Goal: Information Seeking & Learning: Learn about a topic

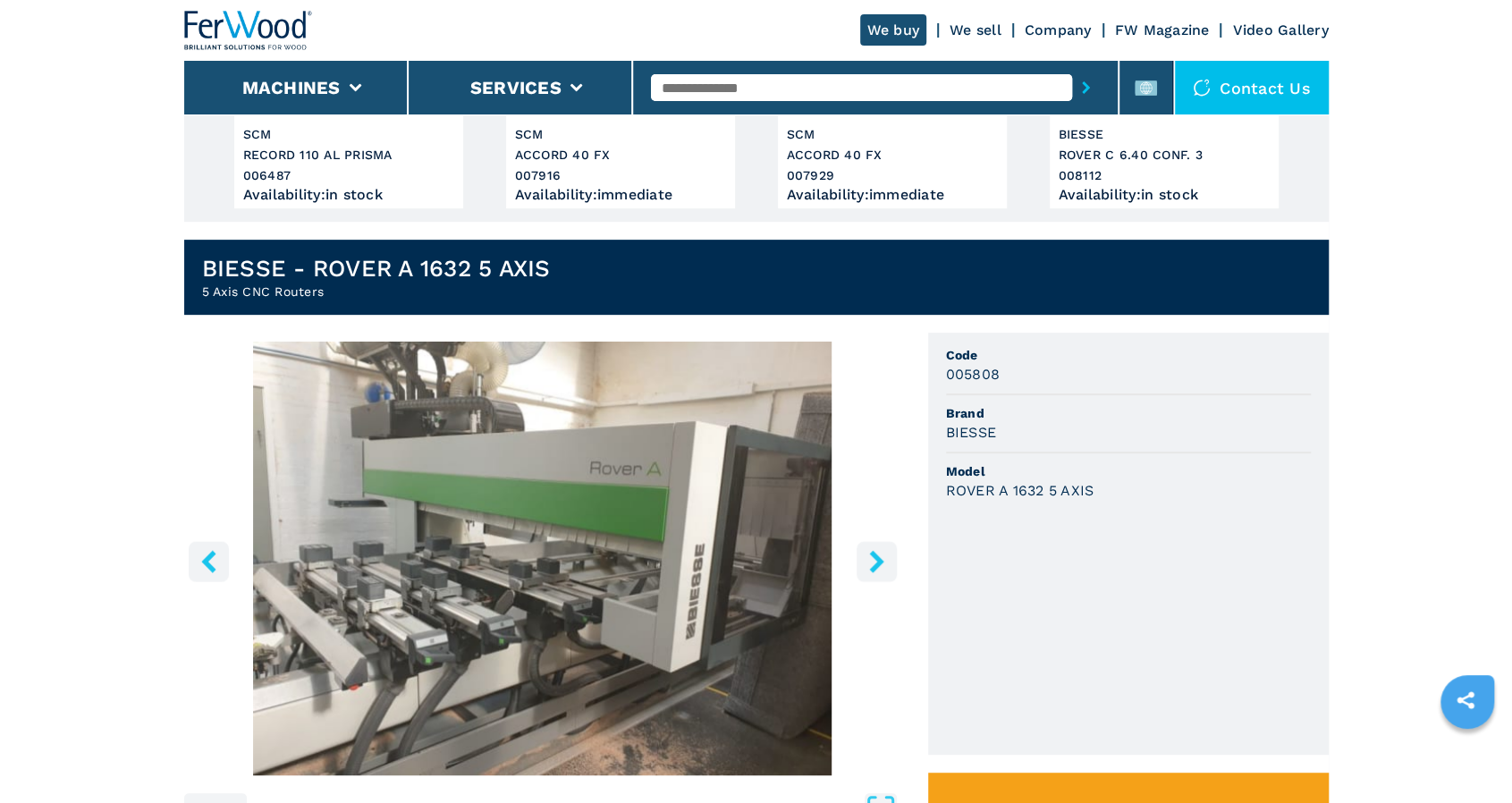
scroll to position [357, 0]
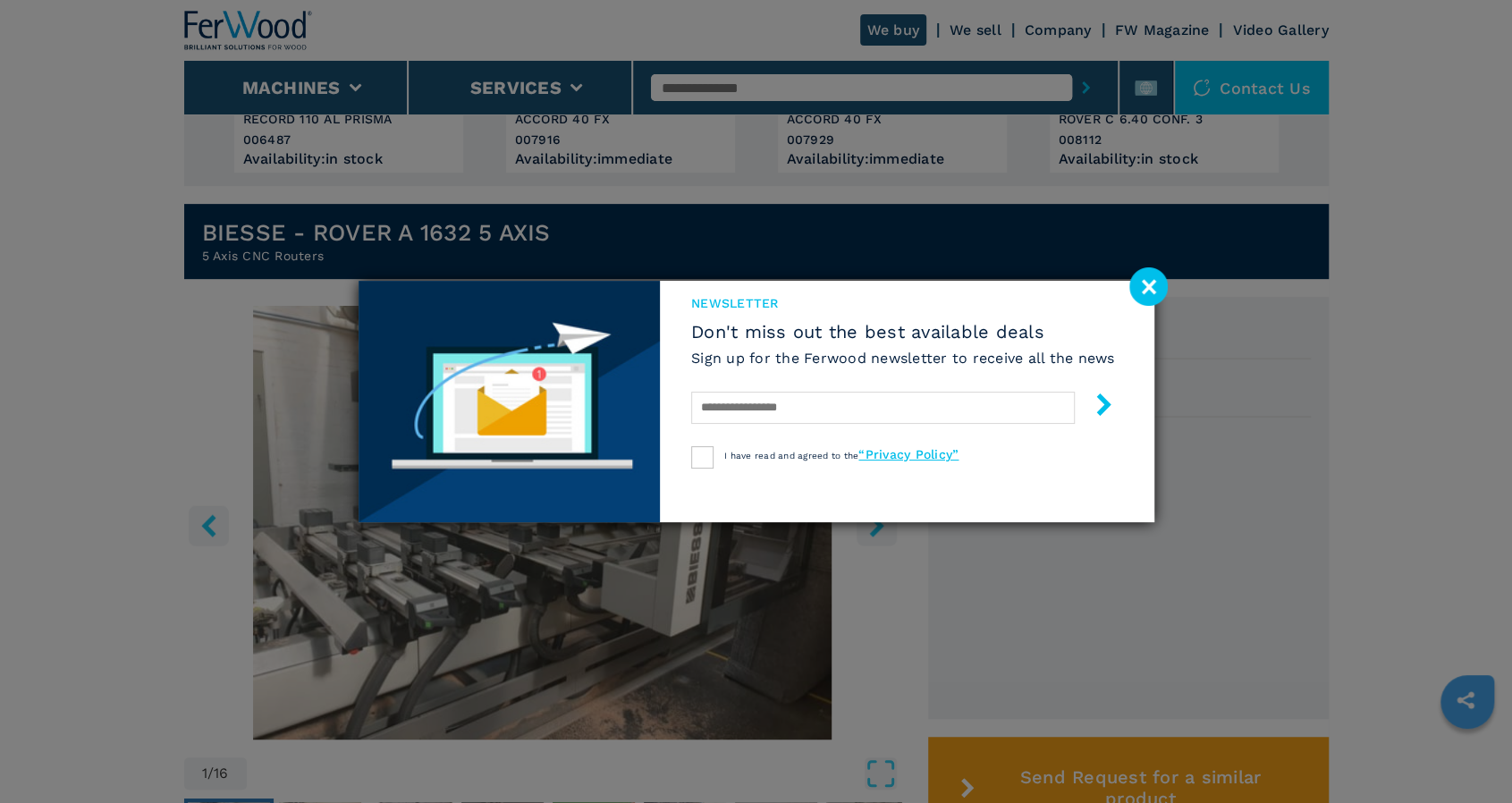
click at [1146, 272] on image at bounding box center [1148, 286] width 39 height 39
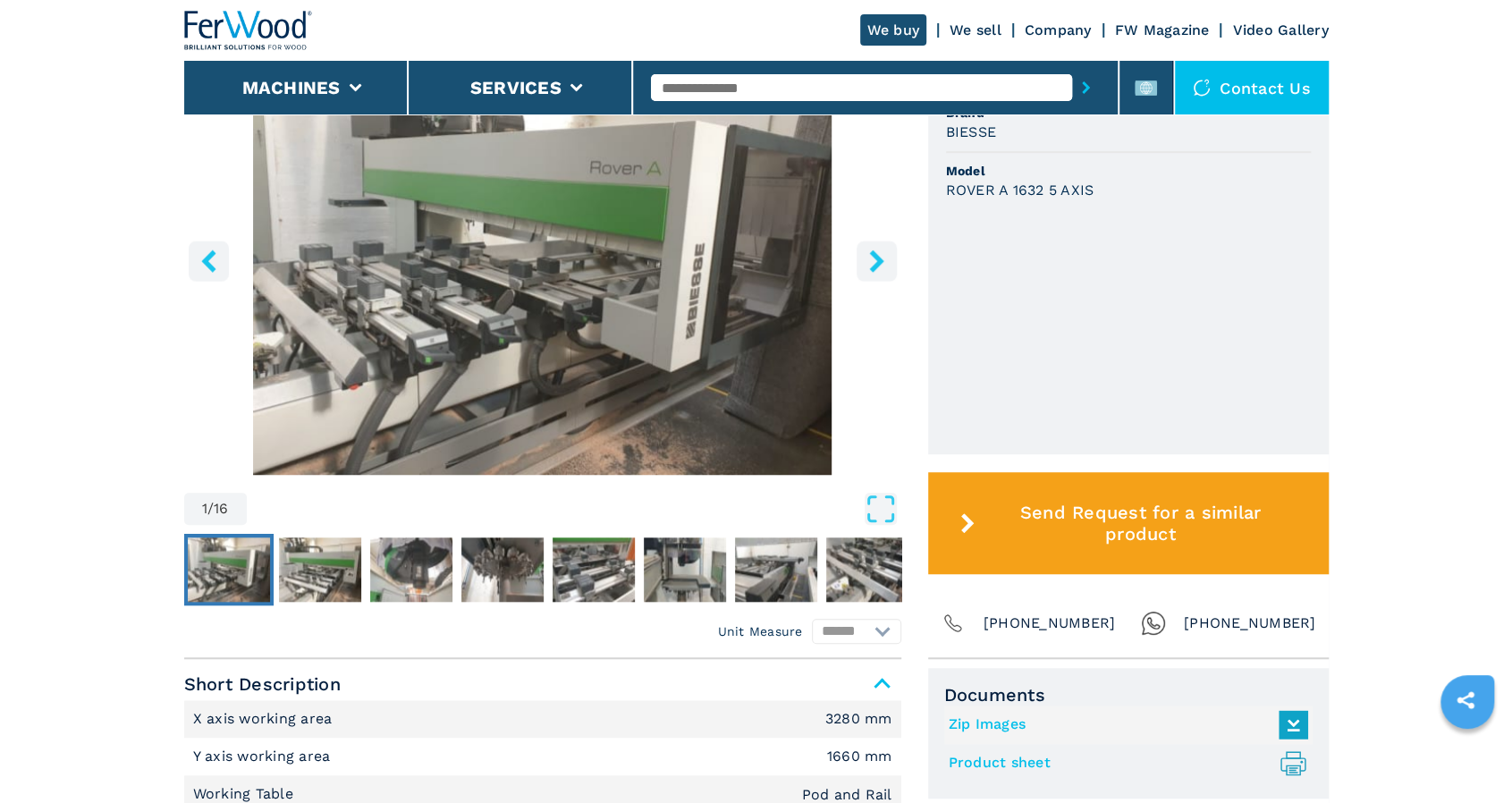
scroll to position [626, 0]
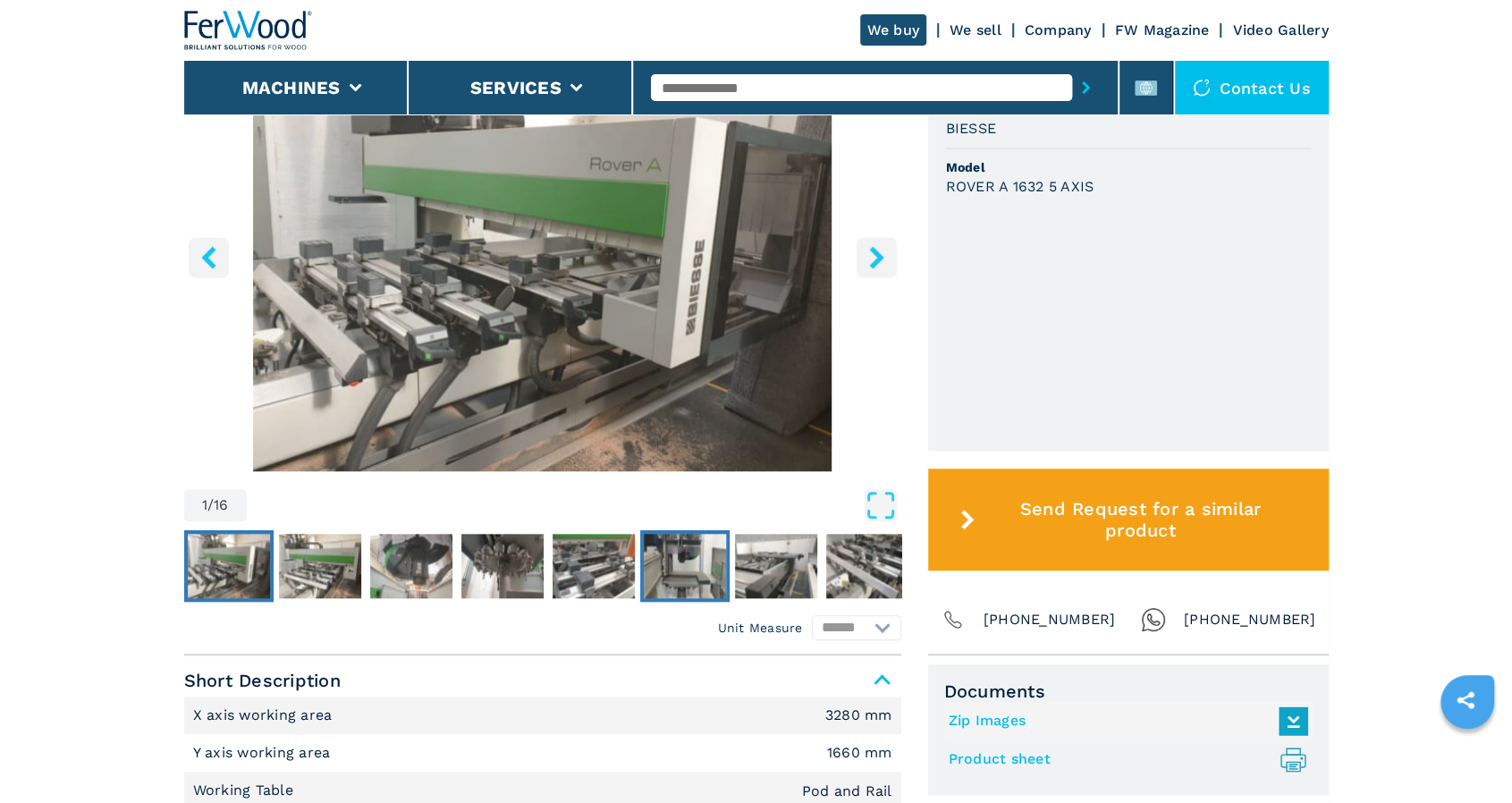
click at [670, 552] on img "Go to Slide 6" at bounding box center [684, 566] width 82 height 64
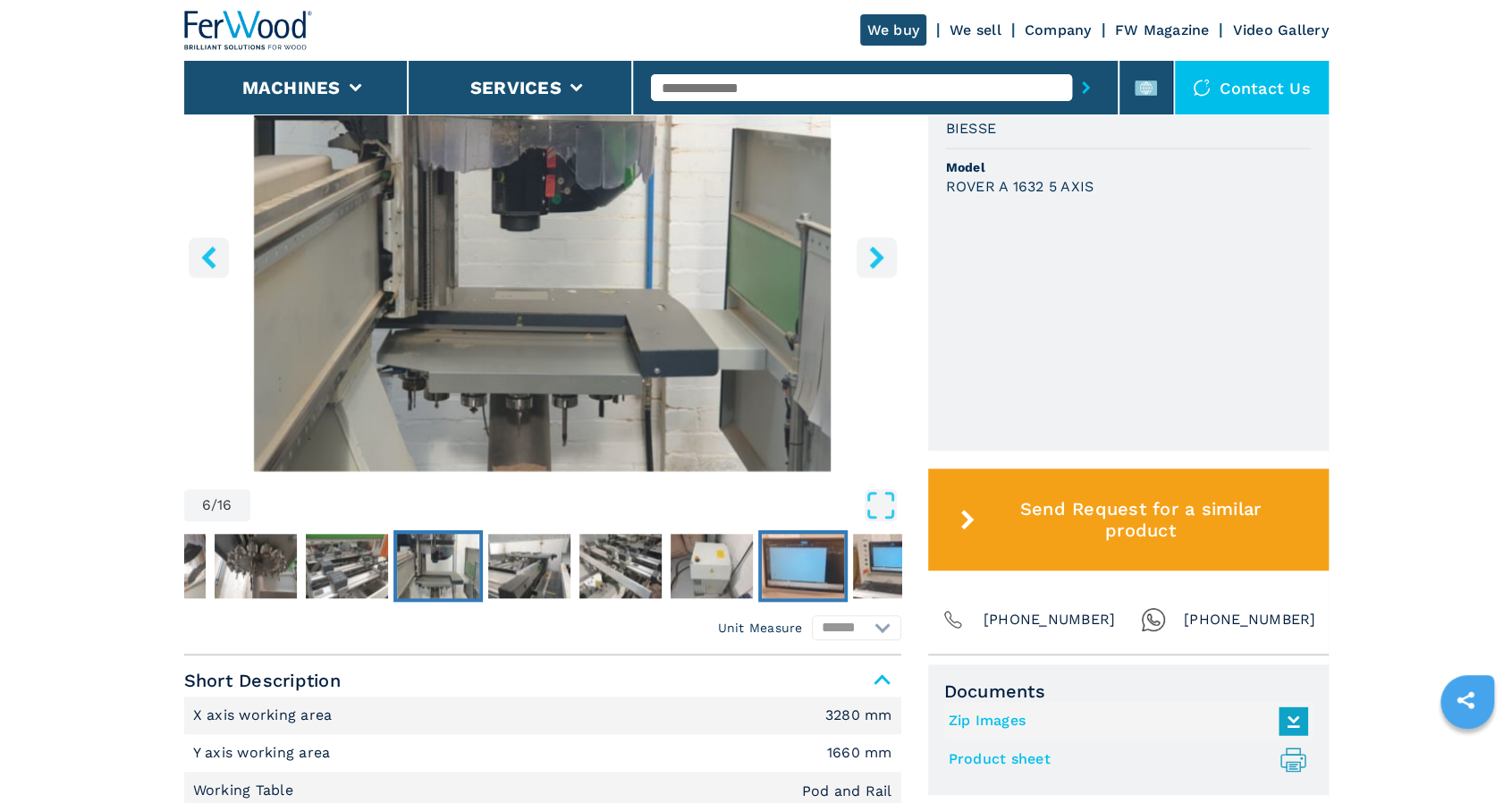
click at [789, 575] on img "Go to Slide 10" at bounding box center [802, 566] width 82 height 64
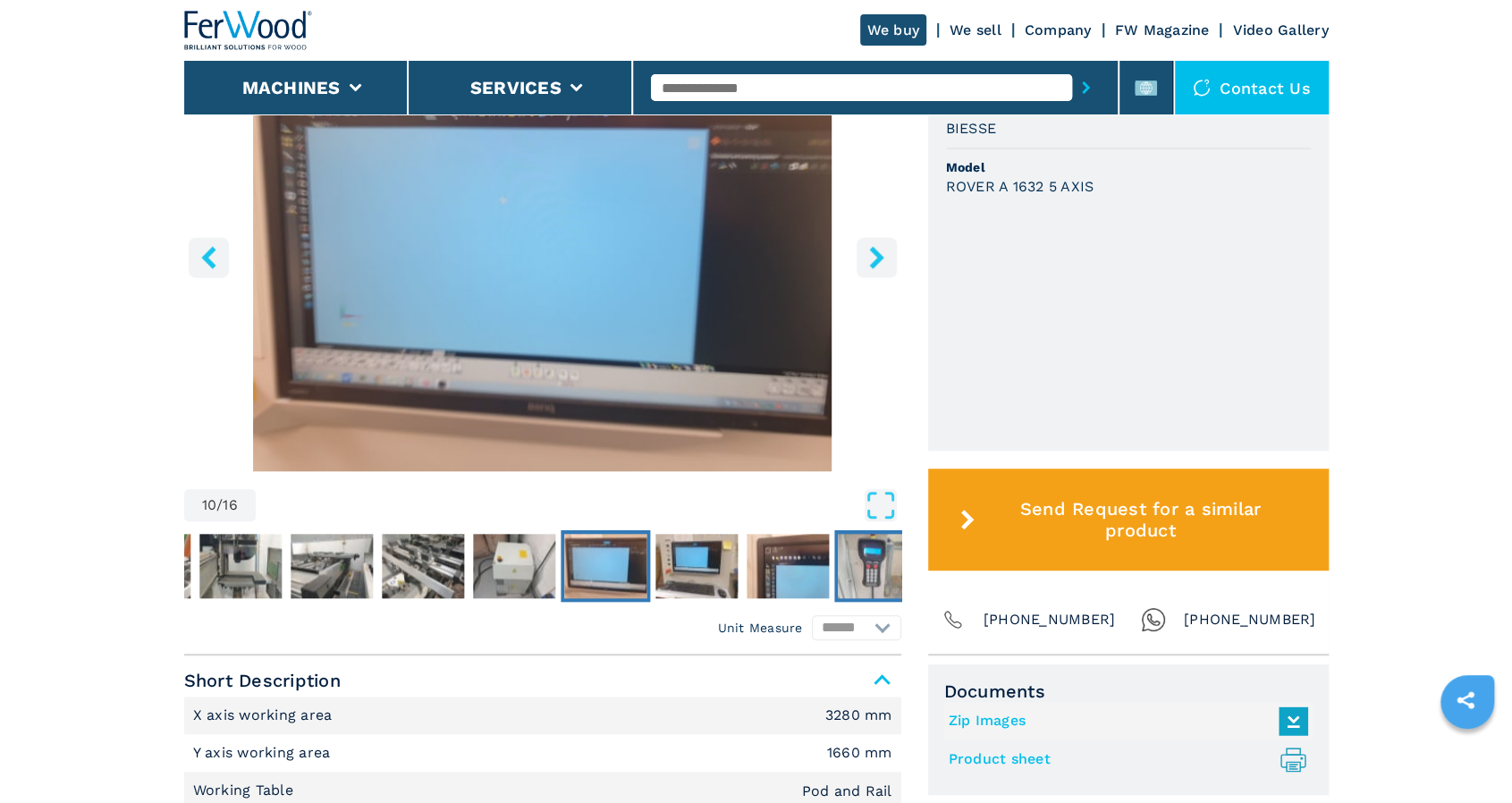
click at [853, 577] on img "Go to Slide 13" at bounding box center [879, 566] width 82 height 64
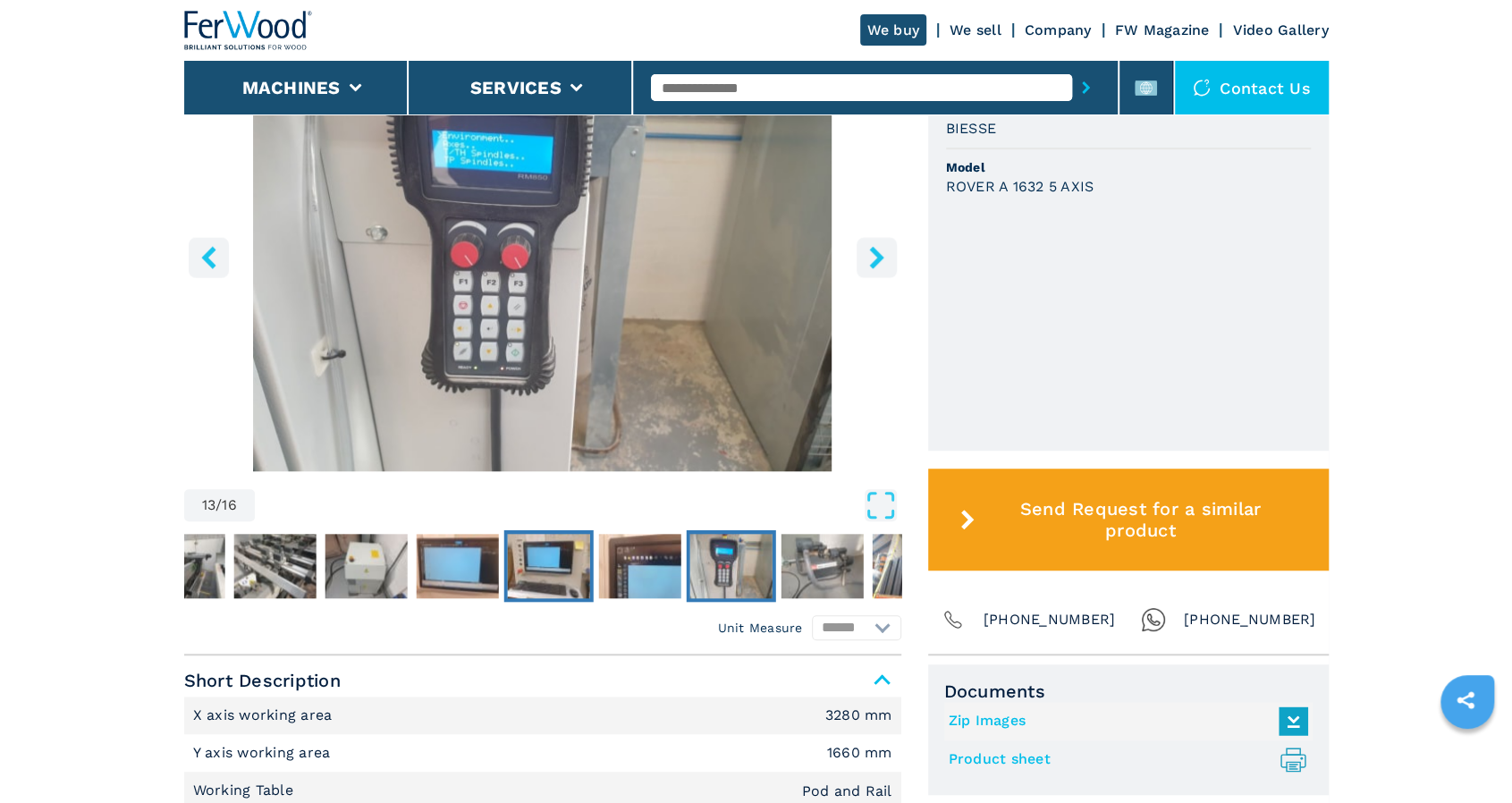
click at [548, 587] on img "Go to Slide 11" at bounding box center [548, 566] width 82 height 64
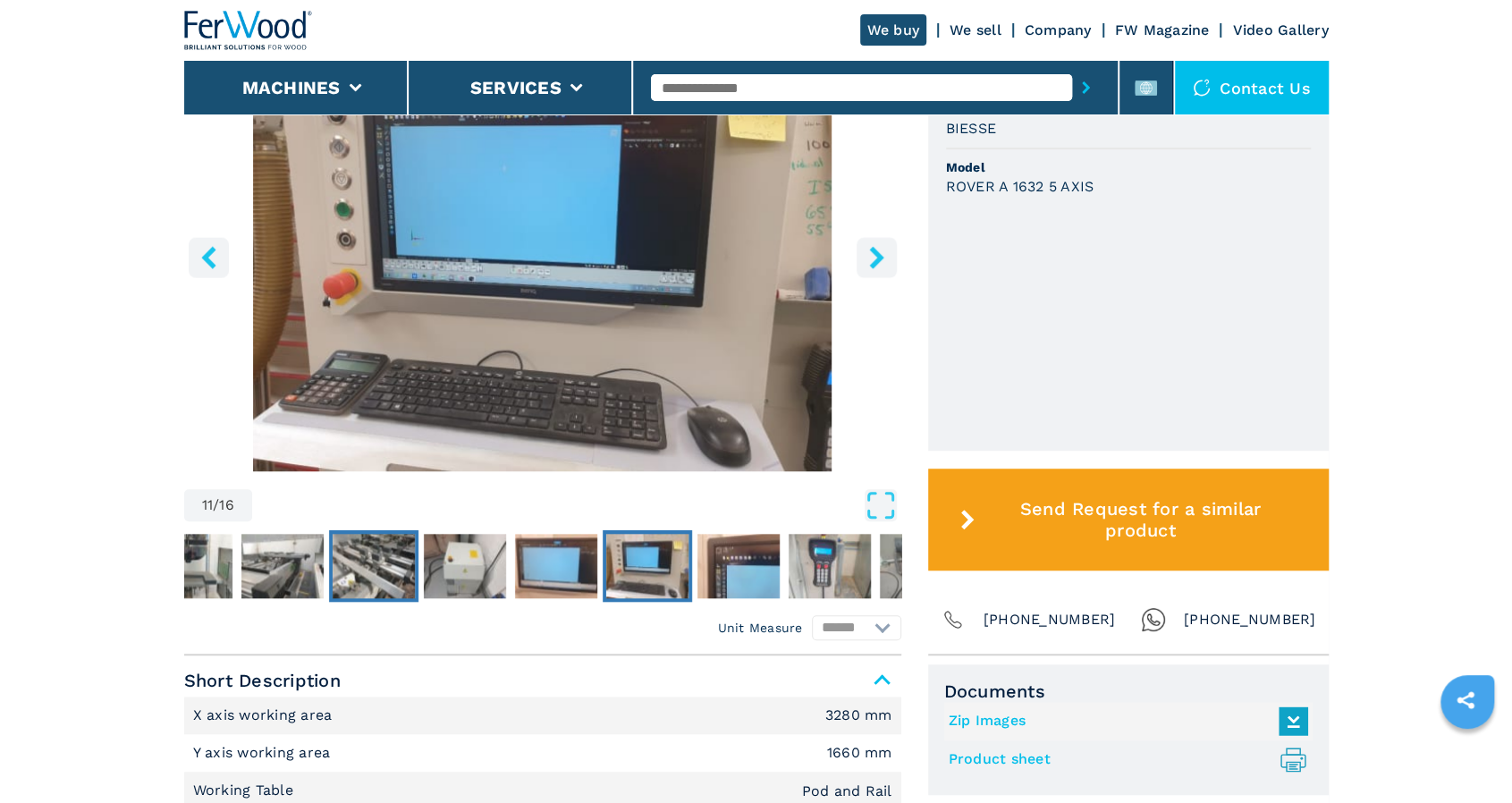
click at [383, 568] on img "Go to Slide 8" at bounding box center [373, 566] width 82 height 64
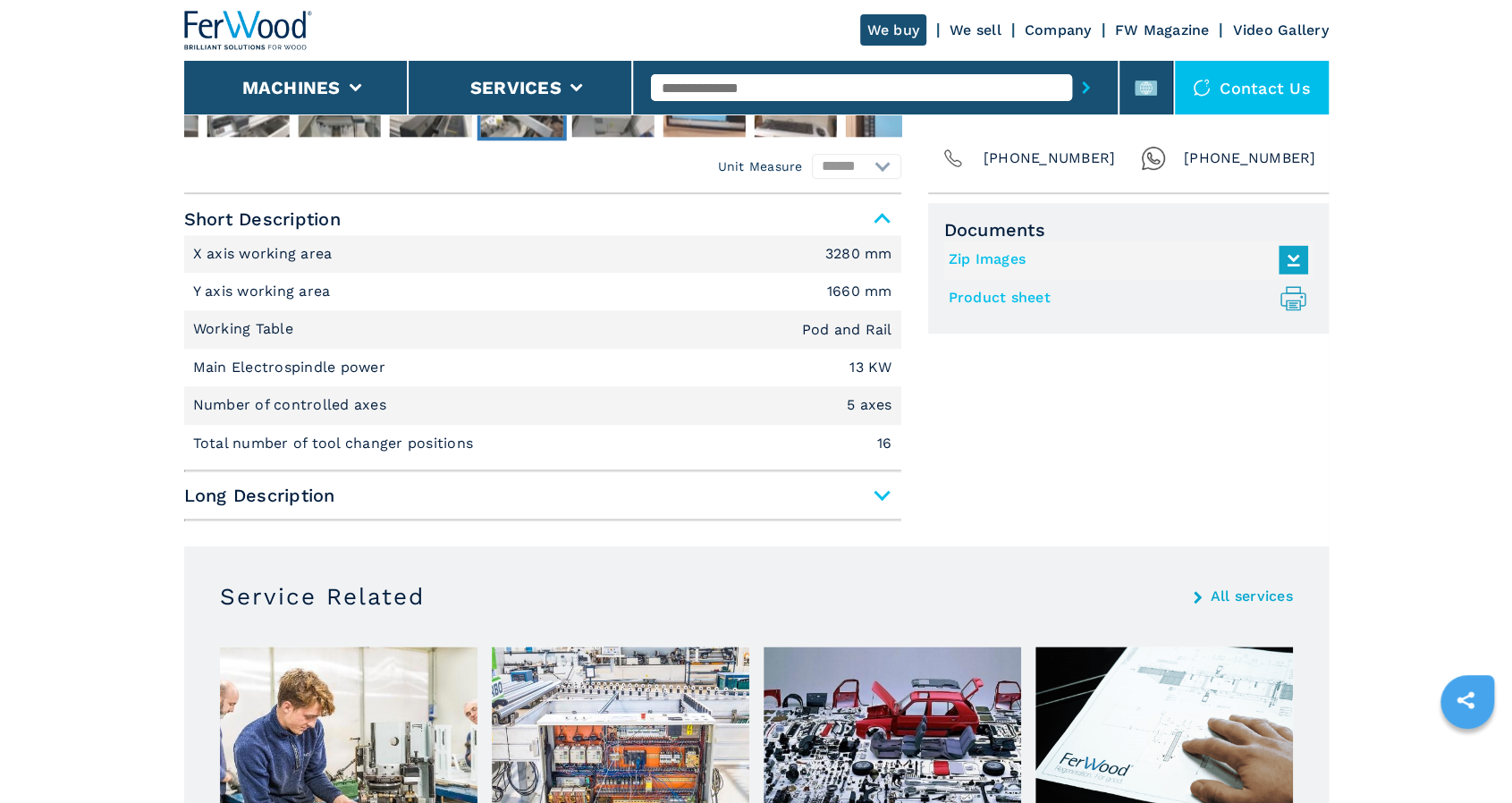
scroll to position [1073, 0]
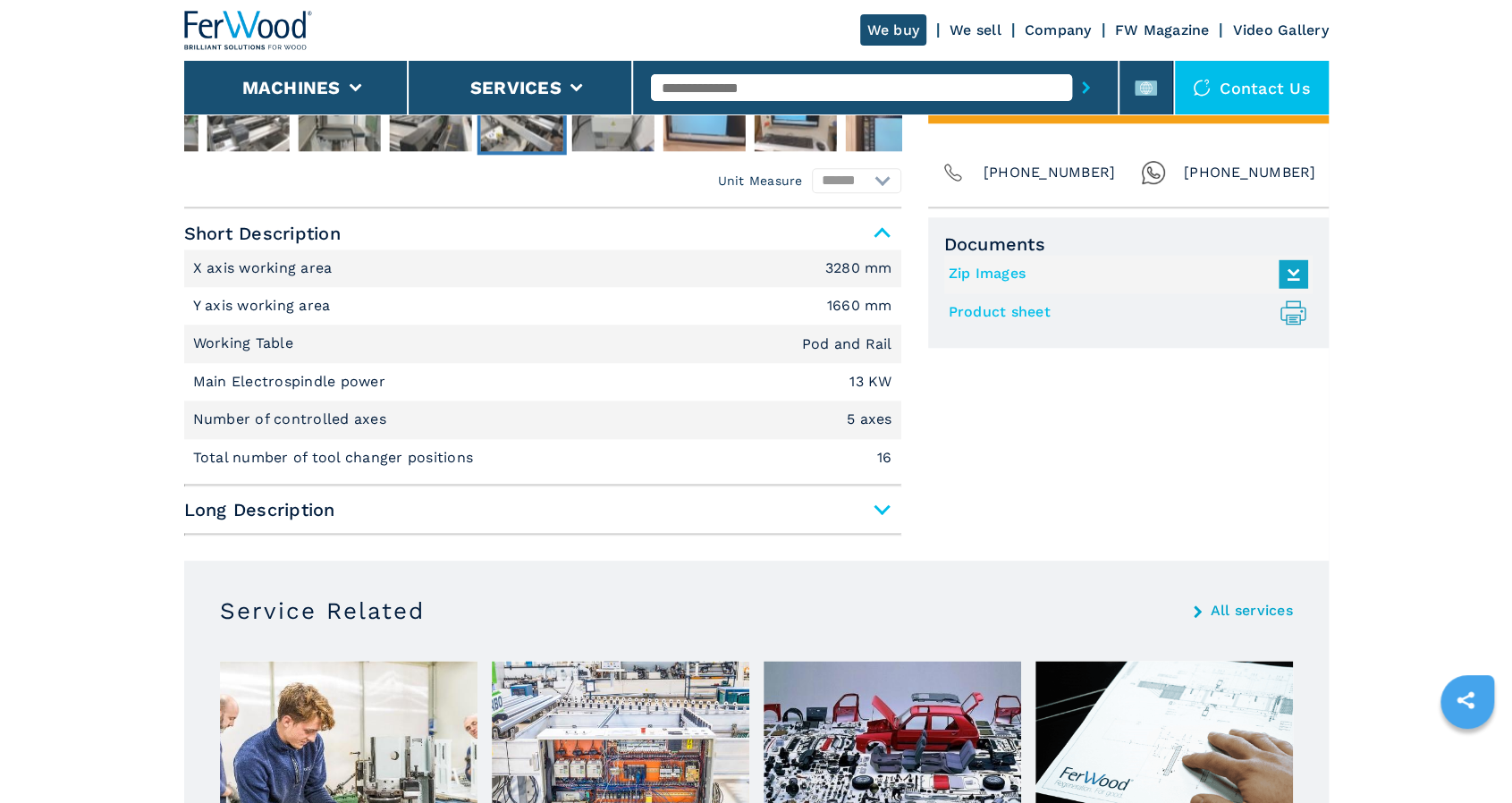
click at [879, 505] on span "Long Description" at bounding box center [542, 510] width 717 height 32
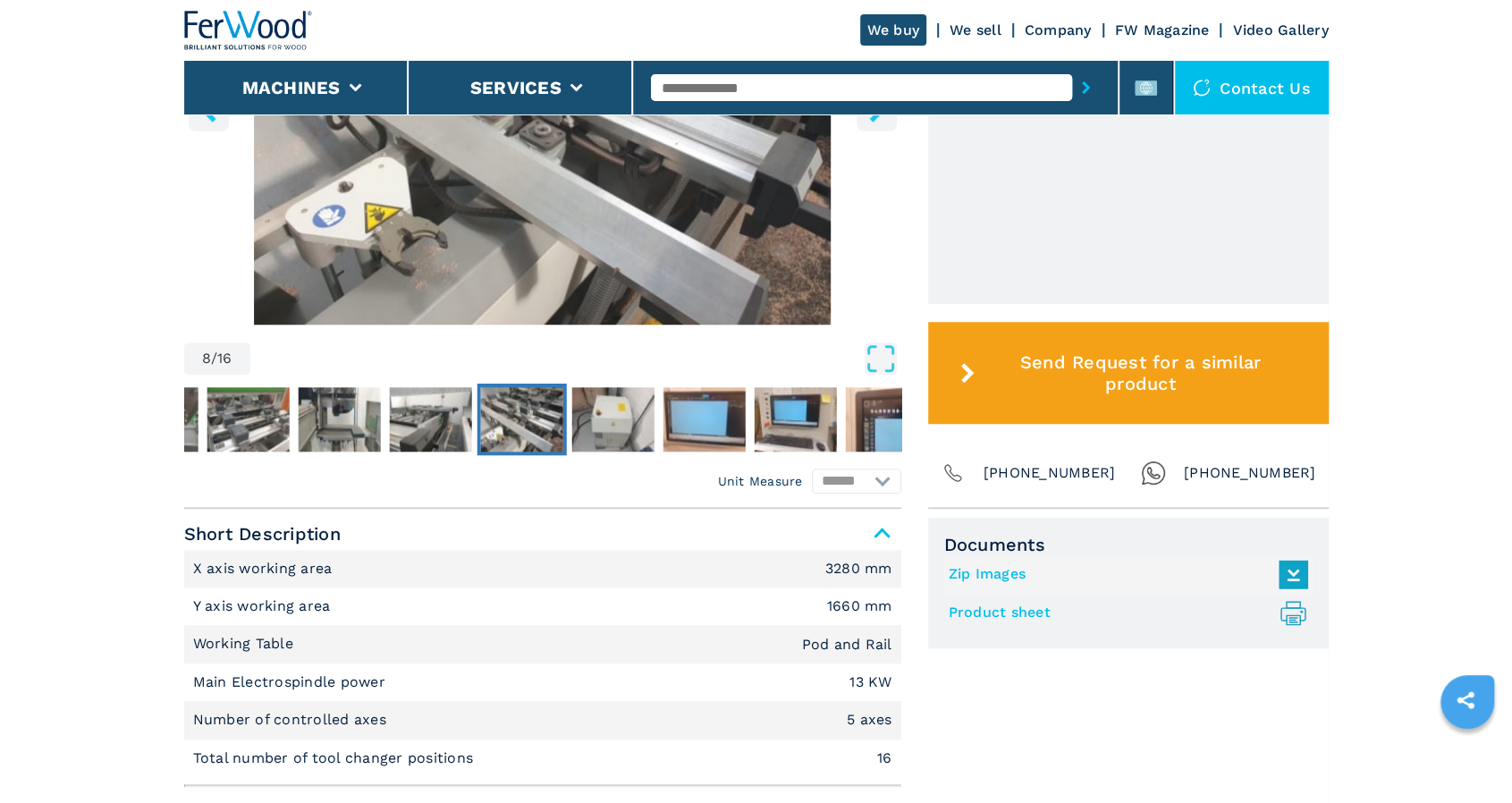
scroll to position [715, 0]
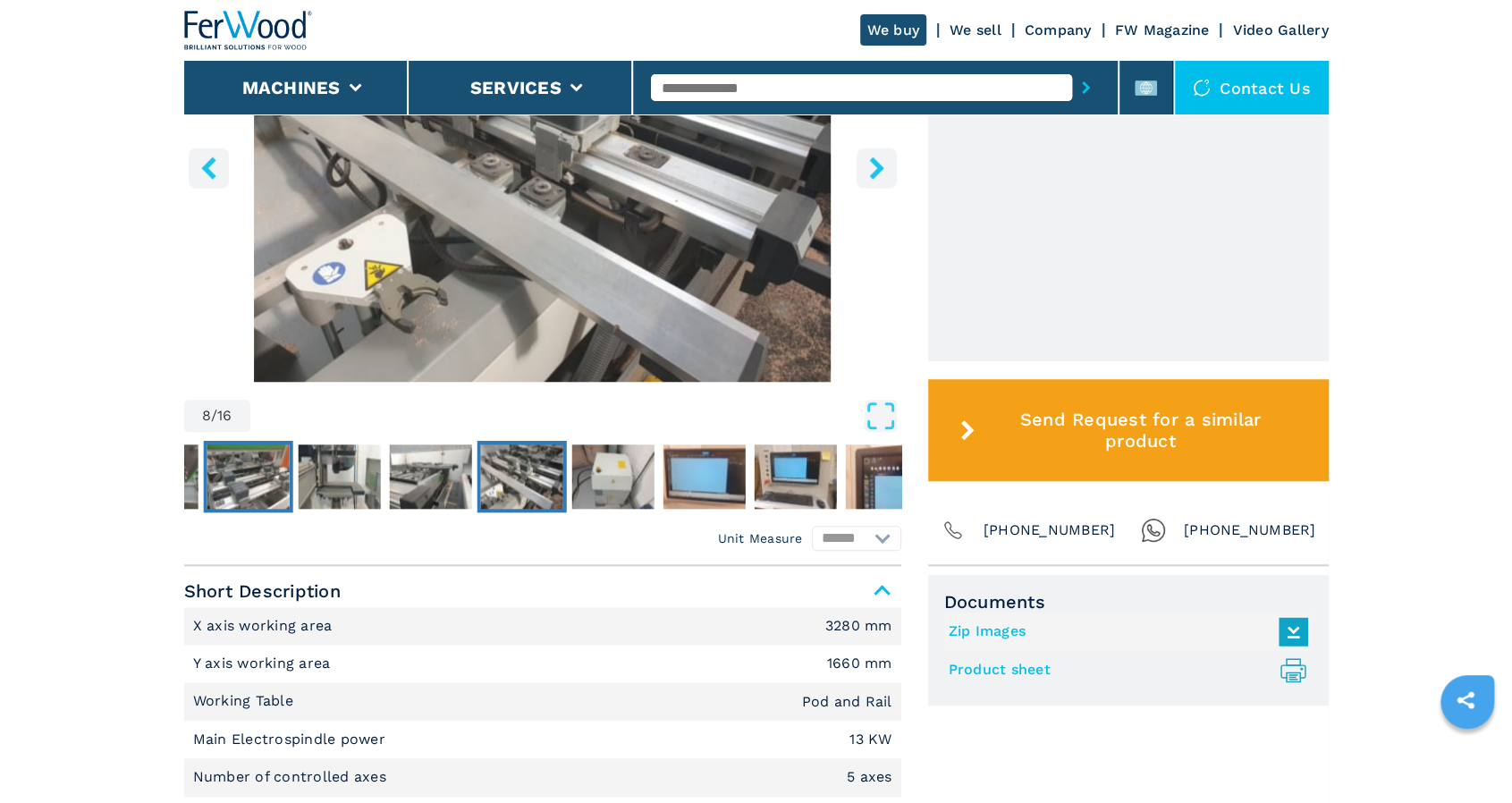
click at [261, 481] on img "Go to Slide 5" at bounding box center [247, 477] width 82 height 64
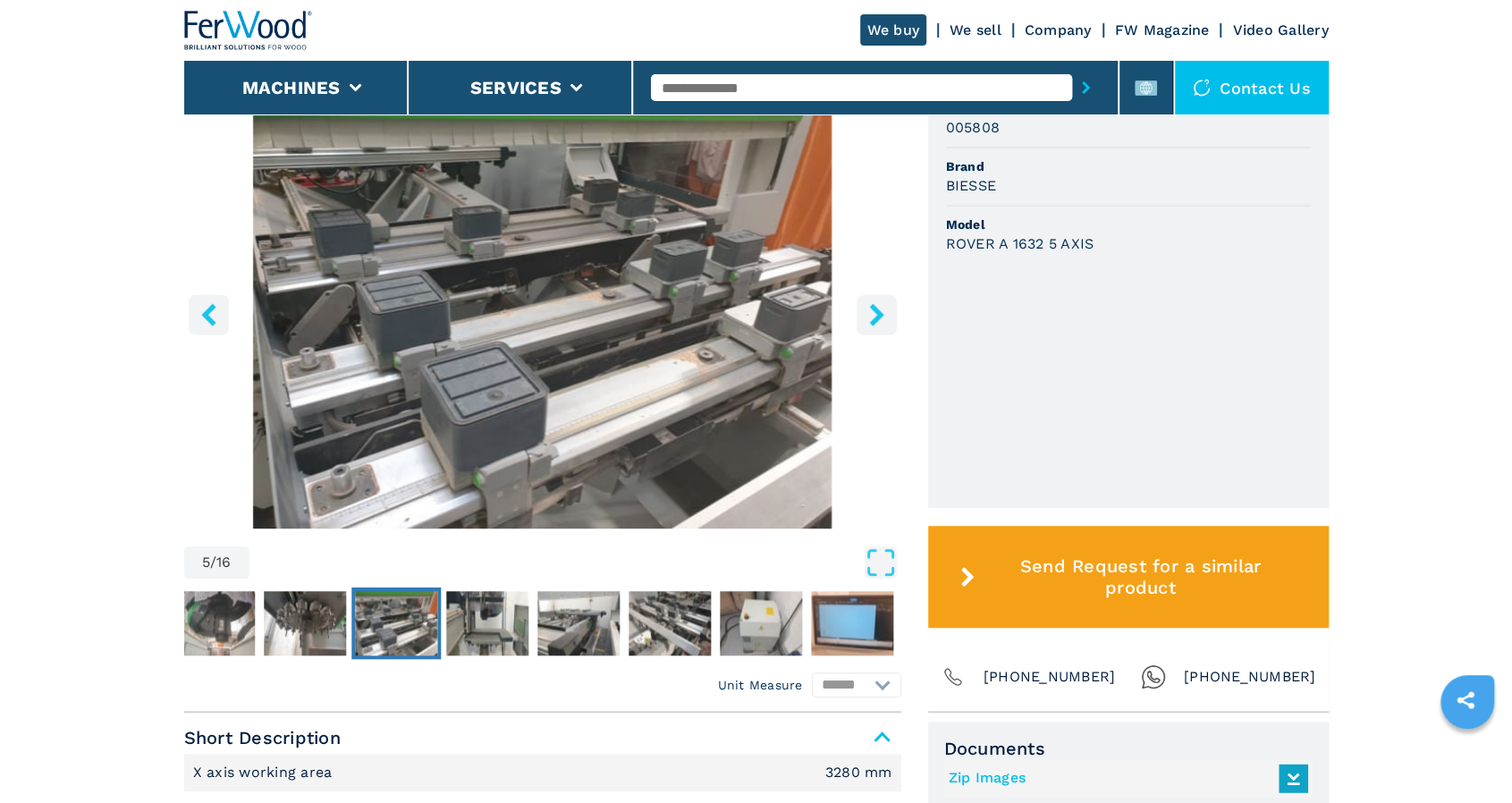
scroll to position [537, 0]
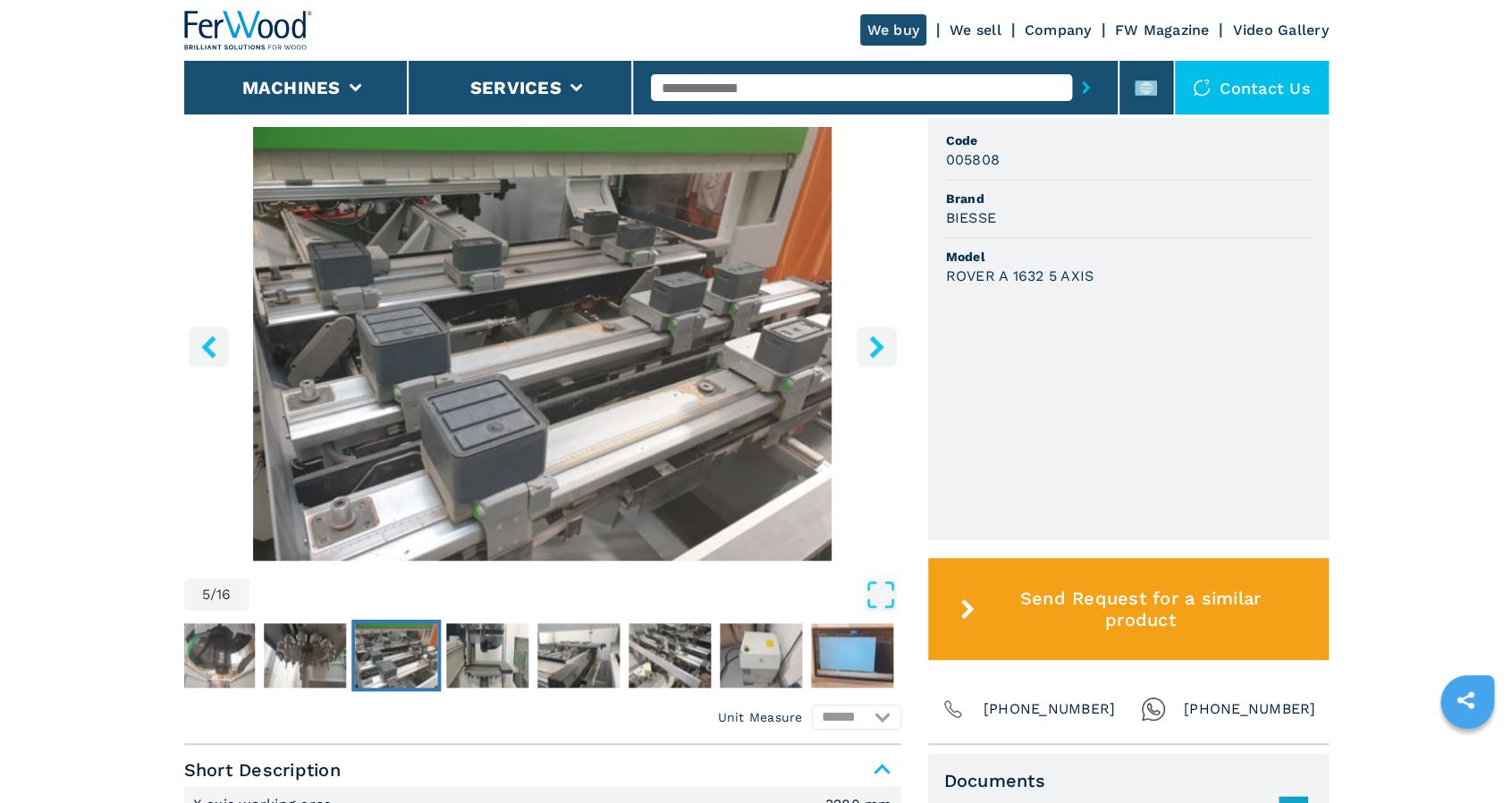
click at [404, 653] on img "Go to Slide 5" at bounding box center [395, 655] width 82 height 64
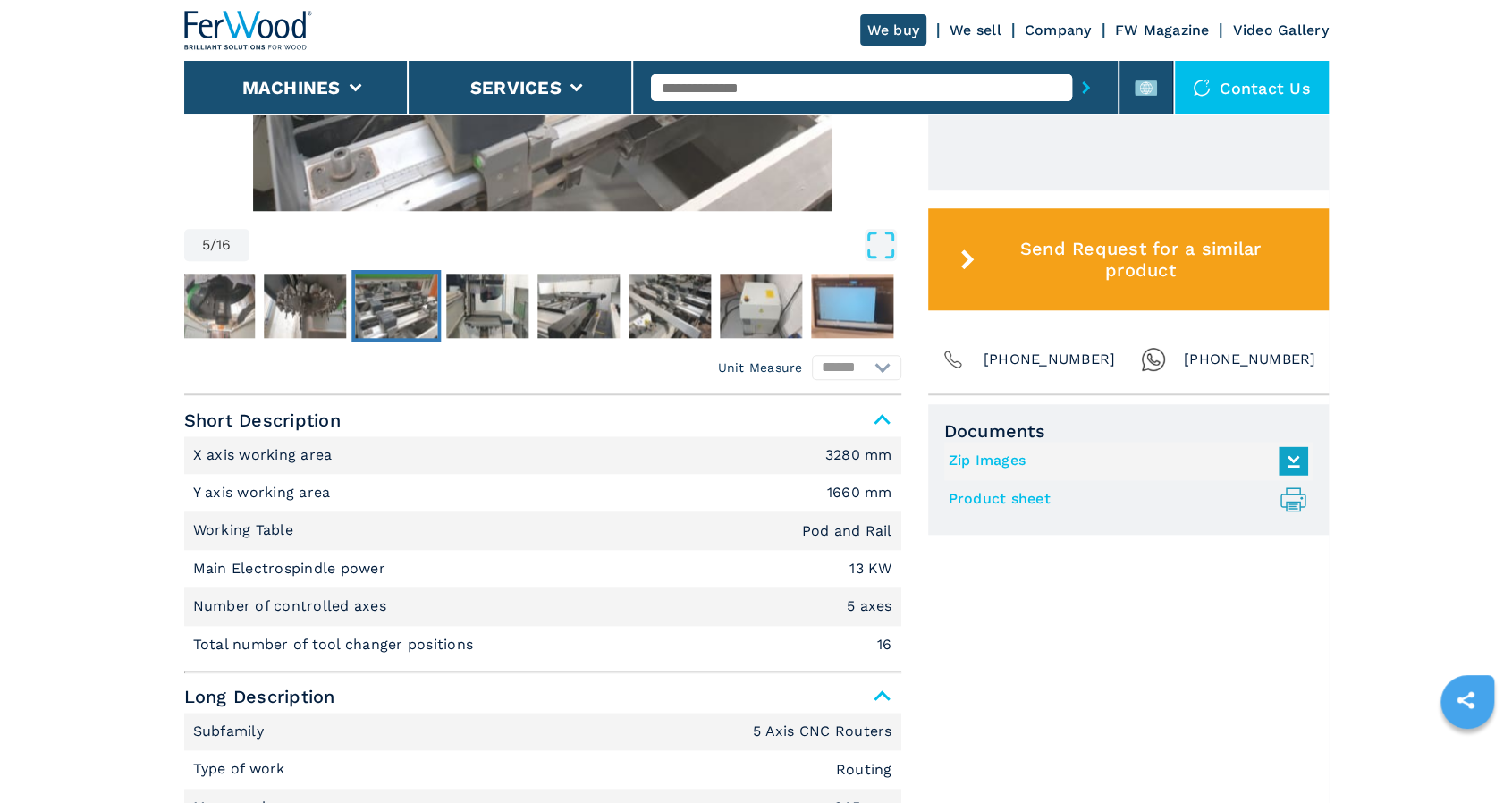
scroll to position [894, 0]
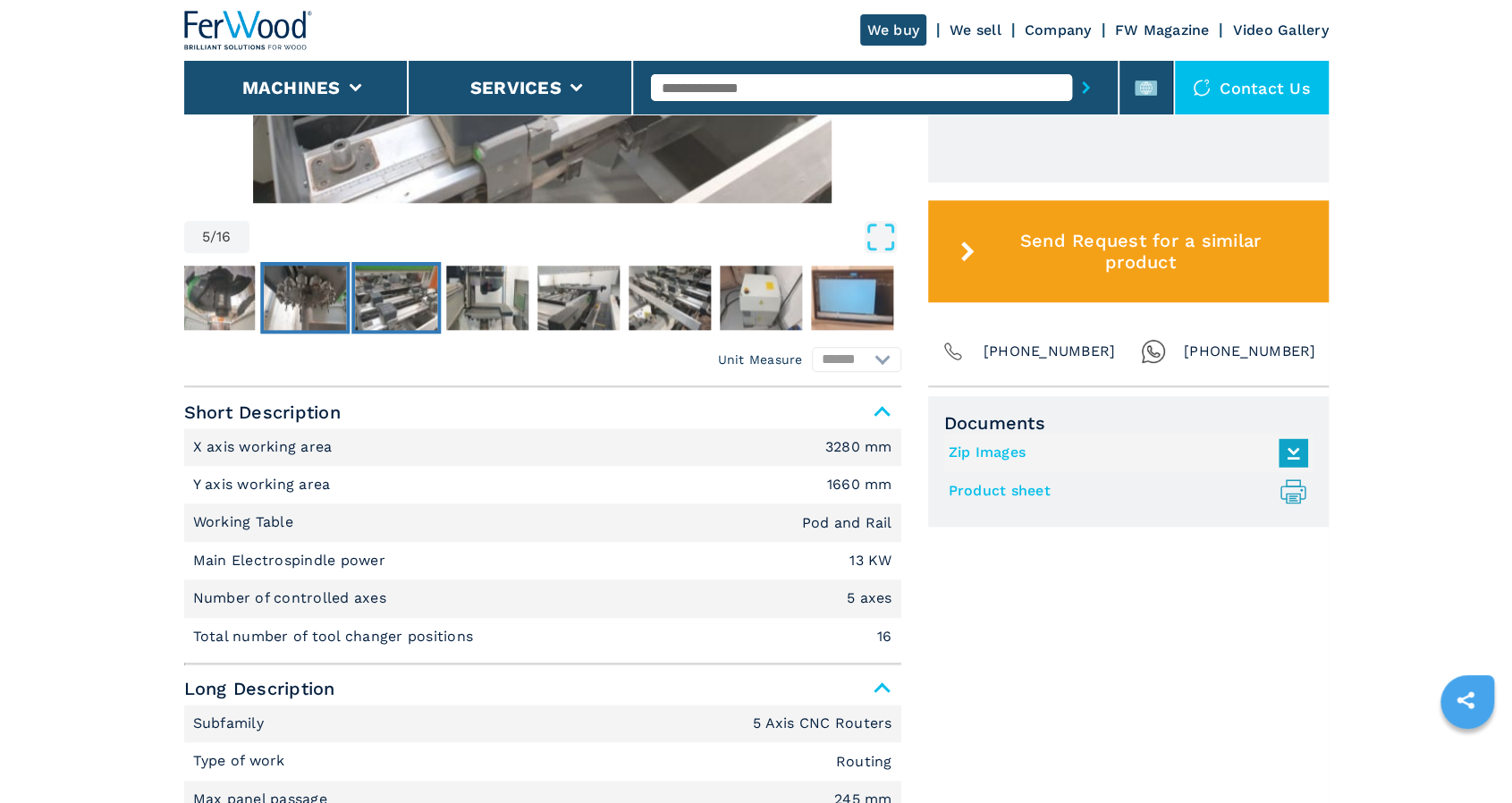
click at [297, 278] on img "Go to Slide 4" at bounding box center [304, 298] width 82 height 64
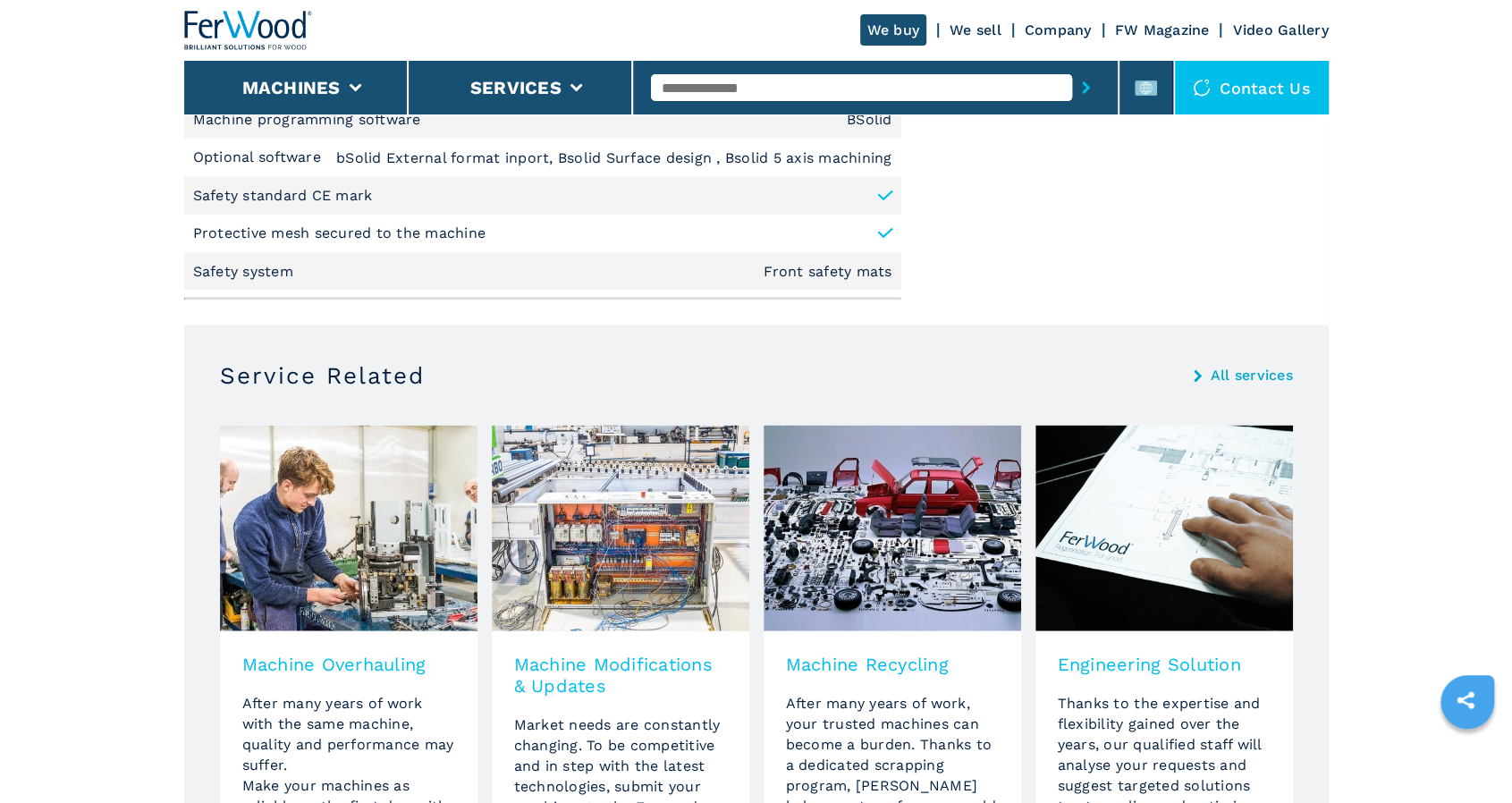
scroll to position [2503, 0]
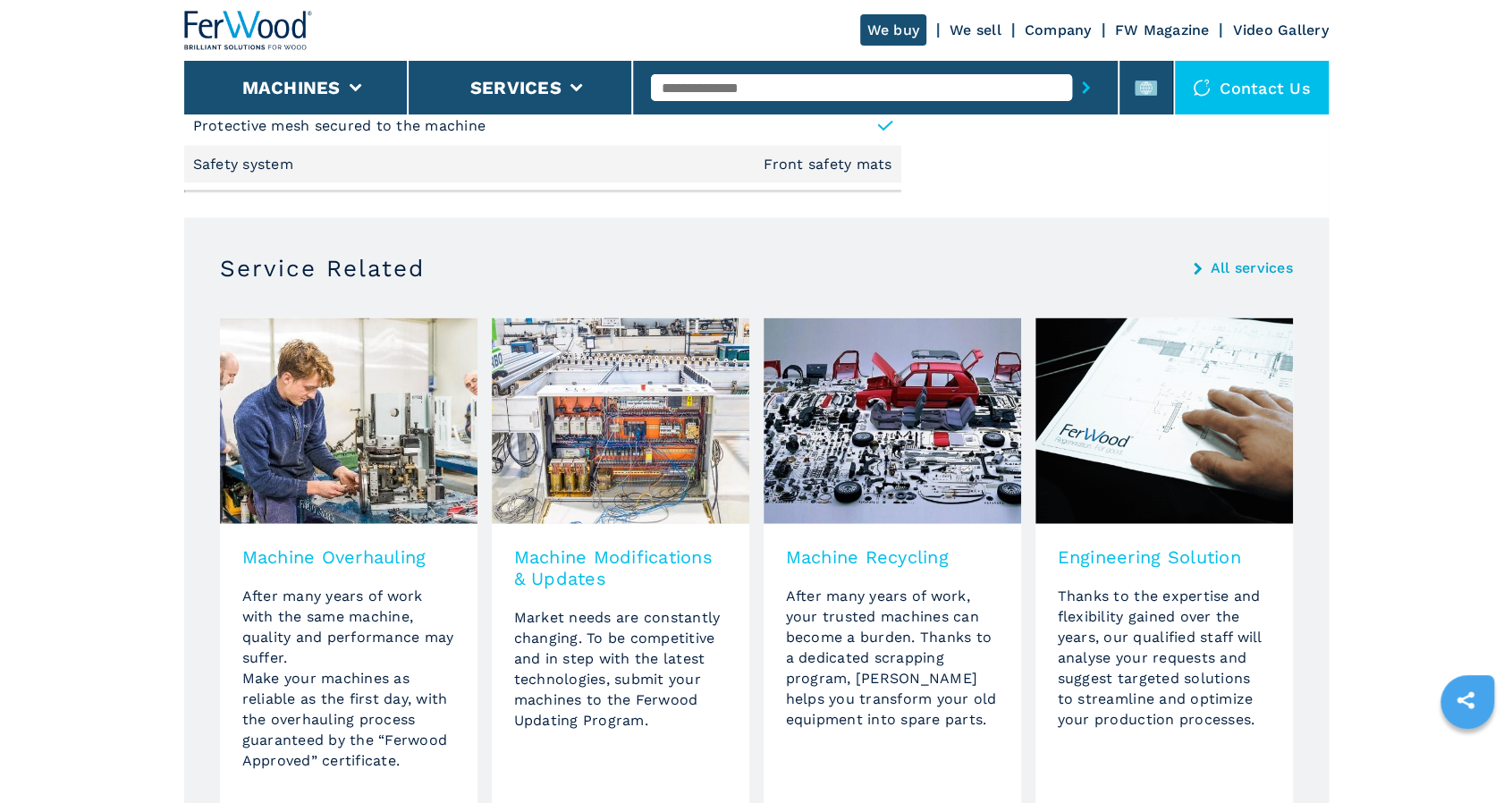
click at [400, 459] on img at bounding box center [349, 421] width 258 height 206
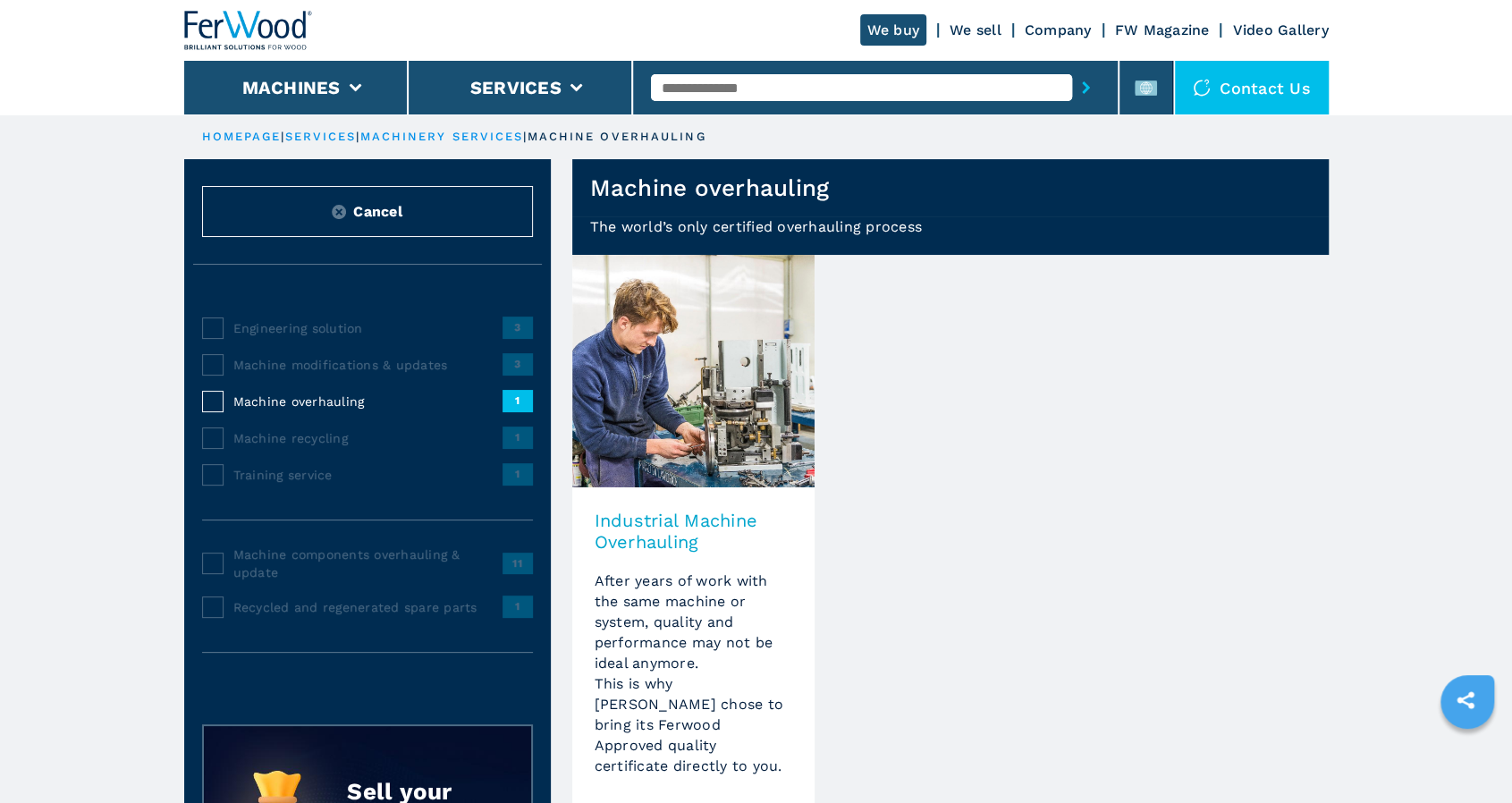
click at [717, 396] on img at bounding box center [694, 371] width 243 height 232
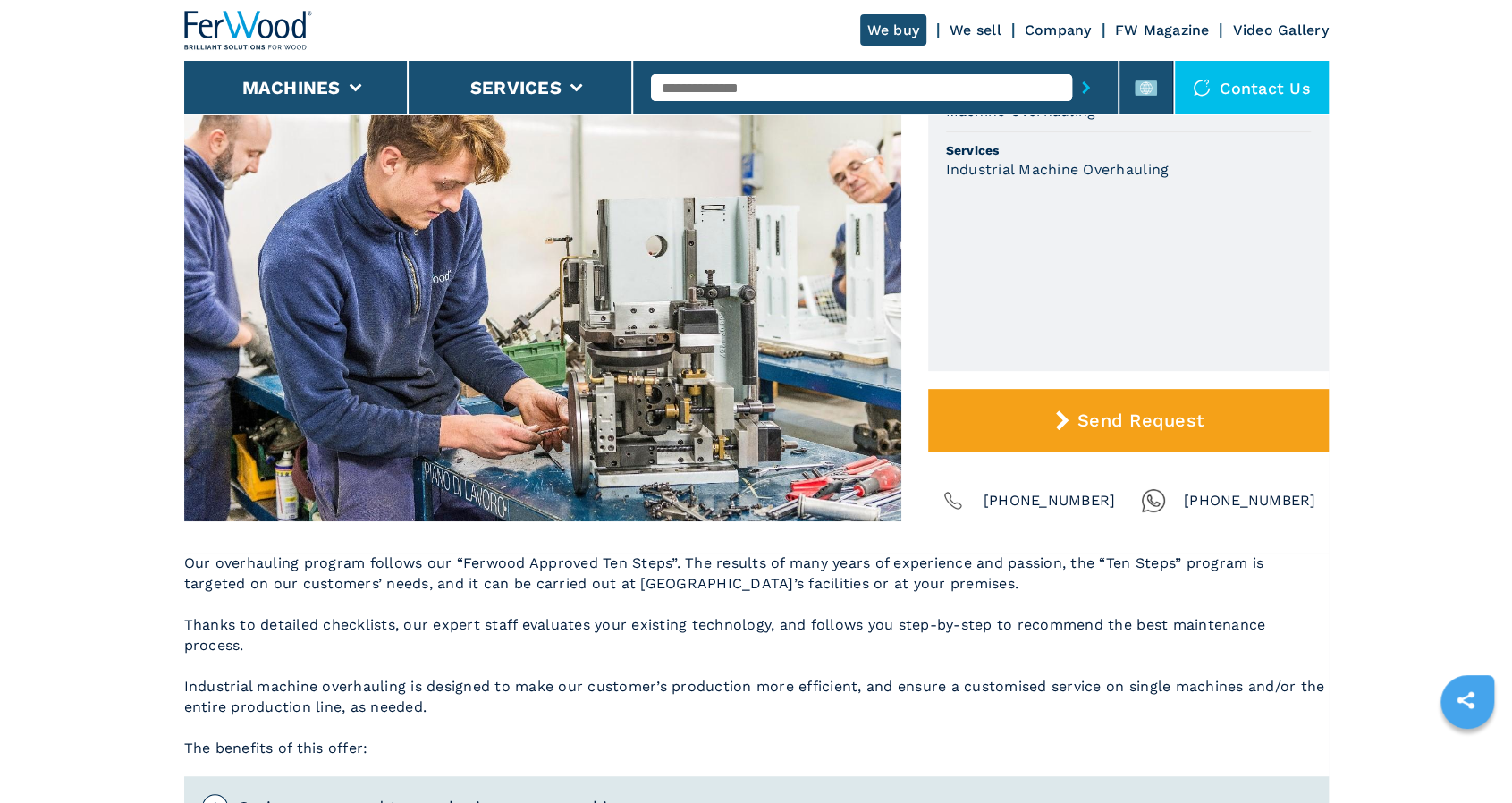
scroll to position [274, 0]
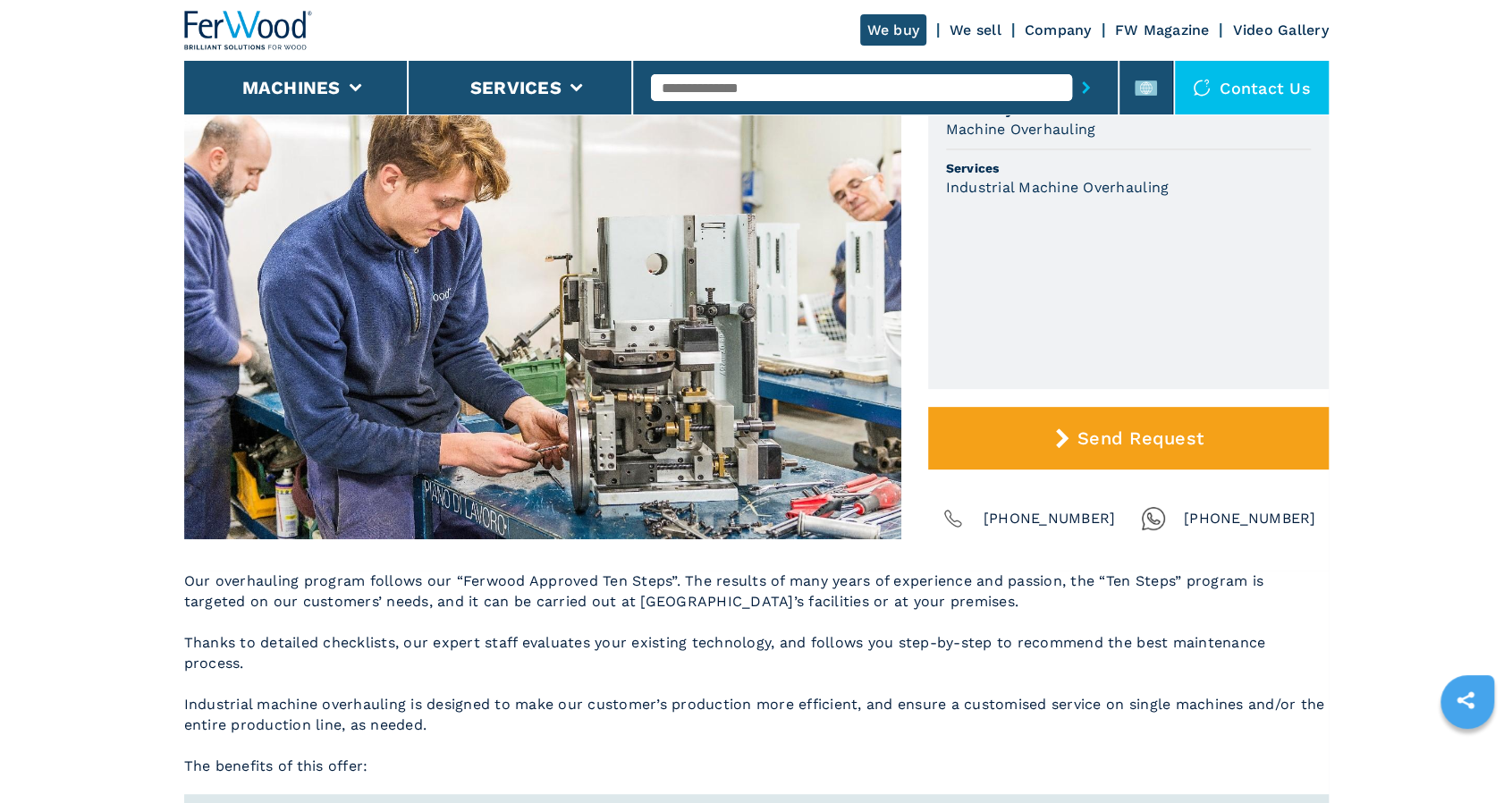
click at [664, 418] on img at bounding box center [542, 284] width 717 height 510
